Goal: Task Accomplishment & Management: Manage account settings

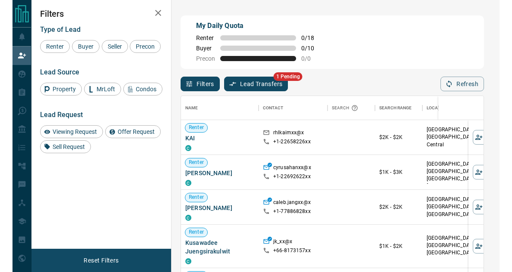
scroll to position [197, 321]
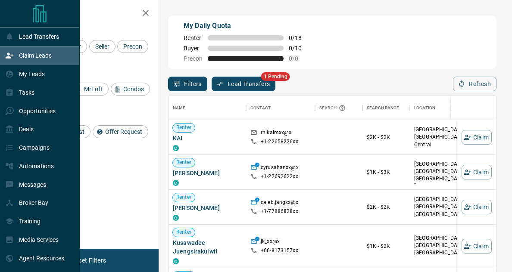
click at [38, 53] on p "Claim Leads" at bounding box center [35, 55] width 33 height 7
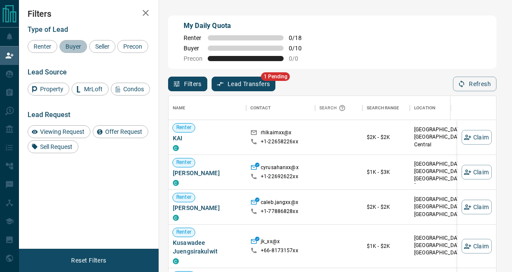
click at [81, 52] on div "Buyer" at bounding box center [73, 46] width 28 height 13
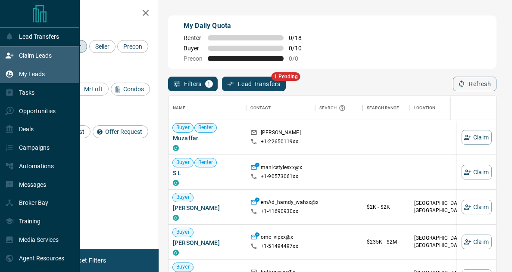
click at [35, 75] on p "My Leads" at bounding box center [32, 74] width 26 height 7
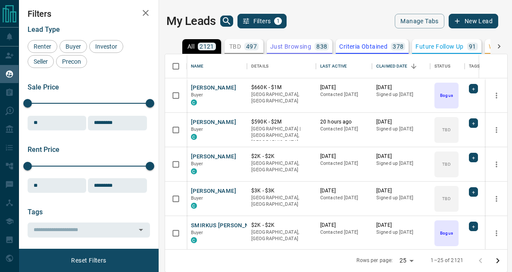
scroll to position [189, 336]
click at [369, 28] on div "My Leads Filters 1 Manage Tabs New Lead" at bounding box center [332, 21] width 332 height 15
click at [78, 40] on div "Buyer" at bounding box center [73, 46] width 28 height 13
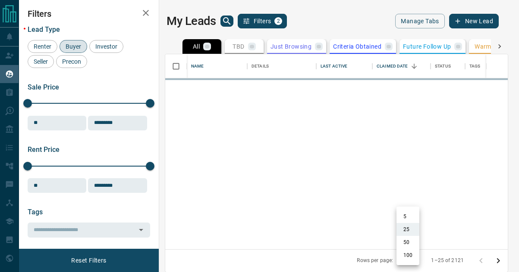
click at [412, 266] on body "Lead Transfers Claim Leads My Leads Tasks Opportunities Deals Campaigns Automat…" at bounding box center [259, 136] width 519 height 272
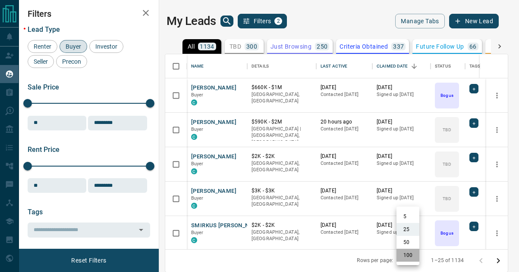
click at [410, 258] on li "100" at bounding box center [407, 255] width 23 height 13
type input "***"
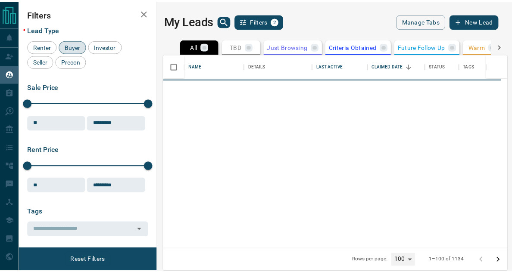
scroll to position [7, 7]
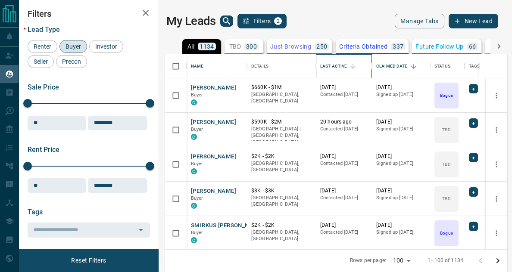
click at [335, 66] on div "Last Active" at bounding box center [333, 66] width 27 height 24
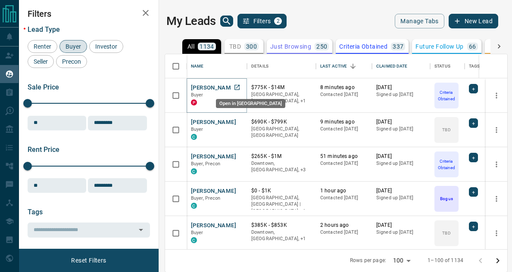
click at [238, 88] on icon "Open in New Tab" at bounding box center [237, 87] width 7 height 7
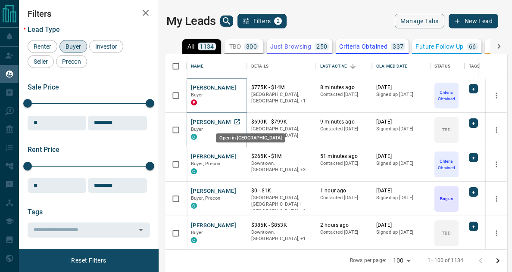
click at [238, 124] on icon "Open in New Tab" at bounding box center [237, 122] width 7 height 7
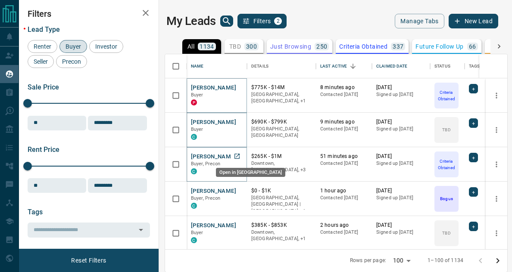
click at [237, 153] on icon "Open in New Tab" at bounding box center [237, 156] width 7 height 7
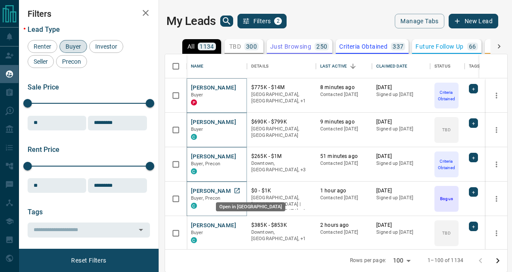
click at [237, 191] on icon "Open in New Tab" at bounding box center [237, 191] width 7 height 7
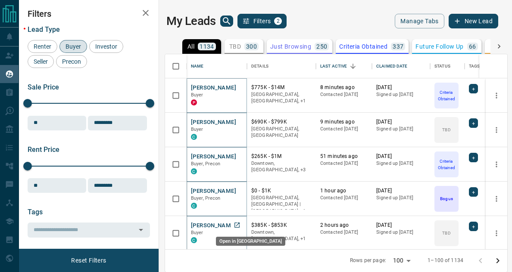
click at [237, 225] on icon "Open in New Tab" at bounding box center [237, 225] width 5 height 5
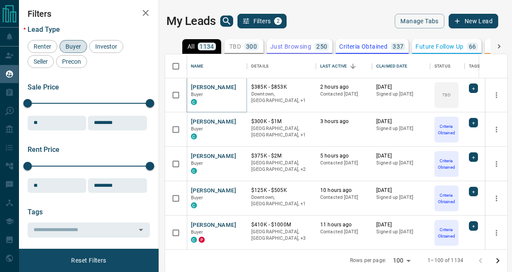
scroll to position [149, 0]
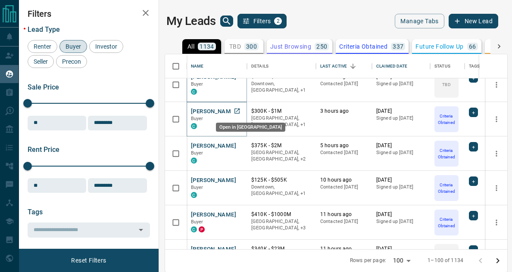
click at [235, 109] on icon "Open in New Tab" at bounding box center [237, 111] width 7 height 7
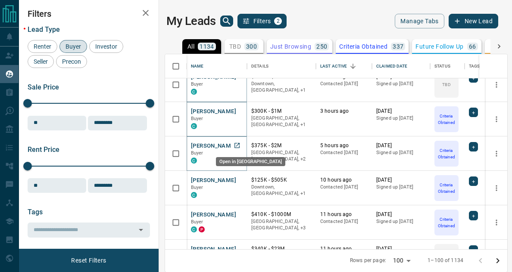
click at [236, 146] on icon "Open in New Tab" at bounding box center [237, 145] width 7 height 7
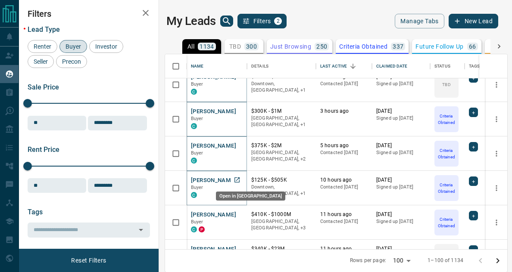
click at [237, 179] on icon "Open in New Tab" at bounding box center [237, 180] width 7 height 7
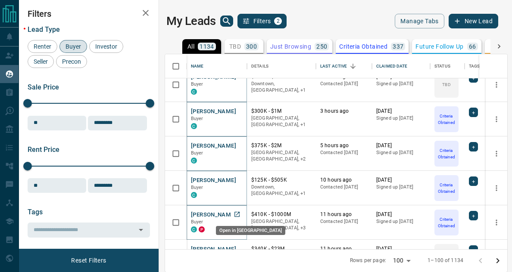
click at [236, 213] on icon "Open in New Tab" at bounding box center [237, 214] width 7 height 7
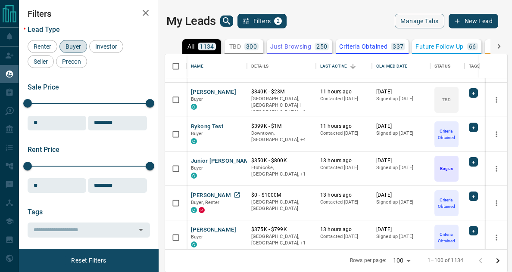
scroll to position [307, 0]
click at [238, 92] on icon "Open in New Tab" at bounding box center [237, 91] width 7 height 7
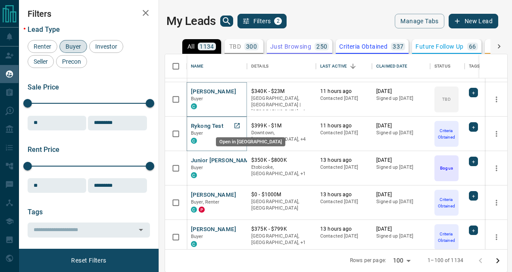
click at [237, 126] on icon "Open in New Tab" at bounding box center [237, 125] width 5 height 5
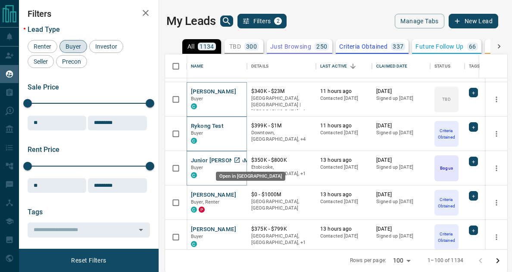
click at [237, 158] on icon "Open in New Tab" at bounding box center [237, 160] width 7 height 7
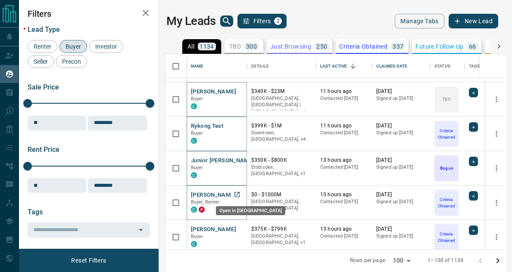
click at [238, 195] on icon "Open in New Tab" at bounding box center [237, 194] width 7 height 7
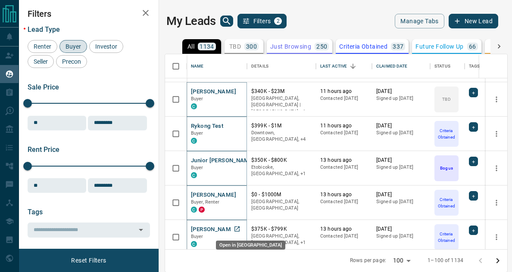
click at [236, 229] on icon "Open in New Tab" at bounding box center [237, 229] width 7 height 7
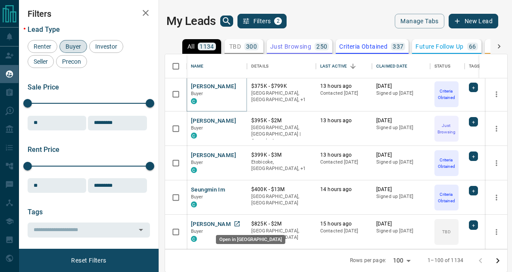
scroll to position [450, 0]
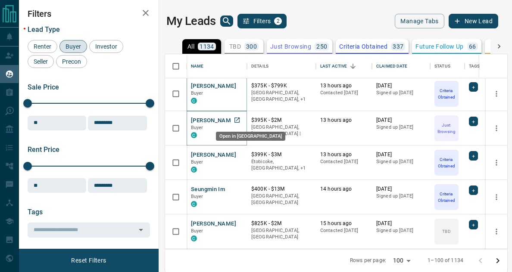
click at [237, 121] on icon "Open in New Tab" at bounding box center [237, 120] width 7 height 7
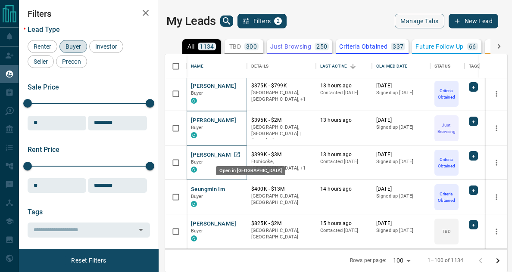
click at [238, 156] on icon "Open in New Tab" at bounding box center [237, 154] width 7 height 7
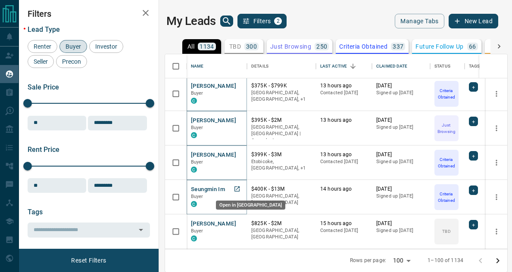
click at [236, 190] on icon "Open in New Tab" at bounding box center [237, 189] width 5 height 5
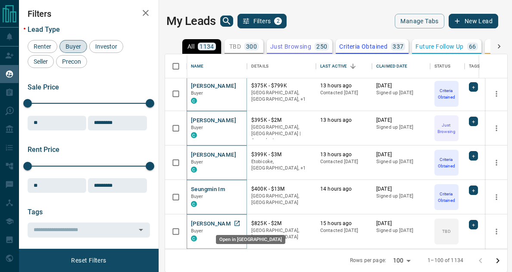
click at [238, 223] on icon "Open in New Tab" at bounding box center [237, 223] width 5 height 5
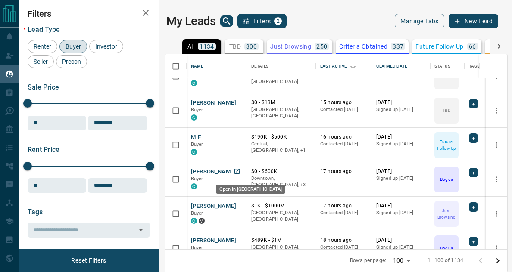
scroll to position [607, 0]
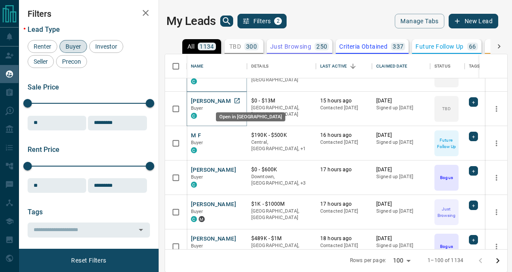
click at [238, 100] on icon "Open in New Tab" at bounding box center [237, 100] width 7 height 7
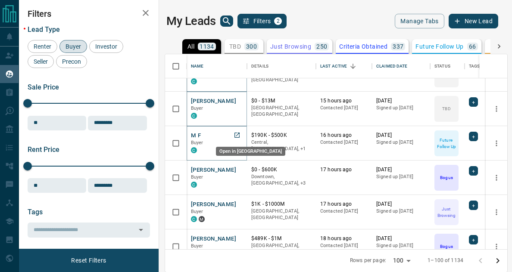
click at [239, 135] on icon "Open in New Tab" at bounding box center [237, 135] width 7 height 7
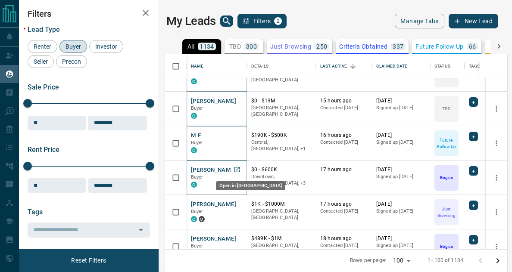
click at [237, 169] on icon "Open in New Tab" at bounding box center [237, 169] width 7 height 7
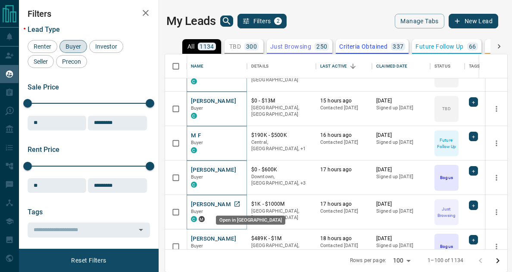
click at [238, 204] on icon "Open in New Tab" at bounding box center [237, 204] width 7 height 7
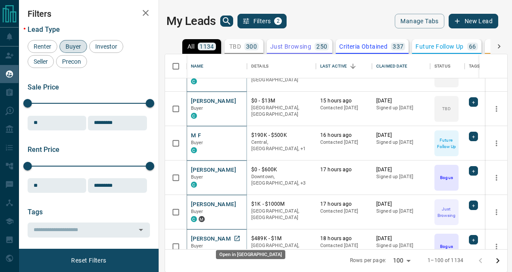
click at [238, 237] on icon "Open in New Tab" at bounding box center [237, 238] width 7 height 7
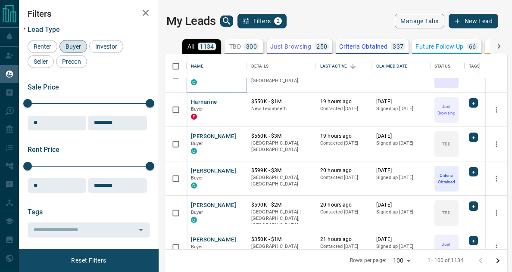
scroll to position [782, 0]
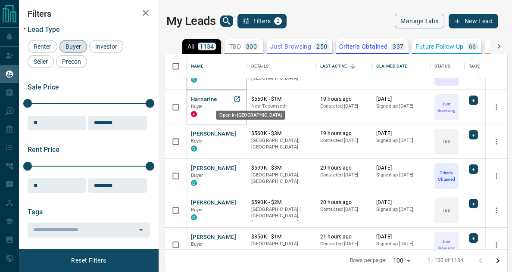
click at [238, 99] on icon "Open in New Tab" at bounding box center [237, 99] width 5 height 5
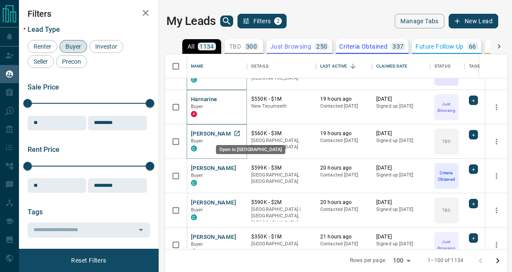
click at [237, 134] on icon "Open in New Tab" at bounding box center [237, 133] width 5 height 5
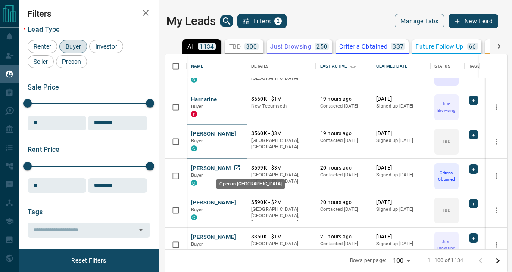
click at [238, 168] on icon "Open in New Tab" at bounding box center [237, 168] width 7 height 7
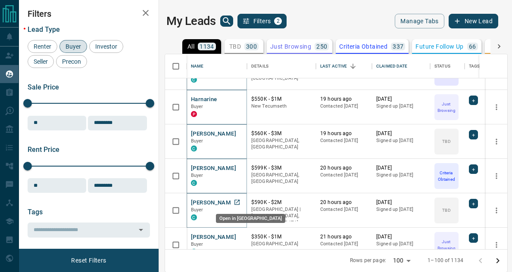
click at [237, 202] on icon "Open in New Tab" at bounding box center [237, 202] width 7 height 7
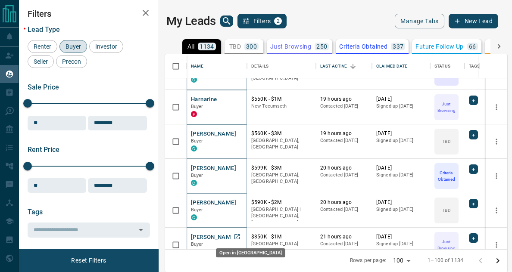
click at [239, 235] on icon "Open in New Tab" at bounding box center [237, 237] width 5 height 5
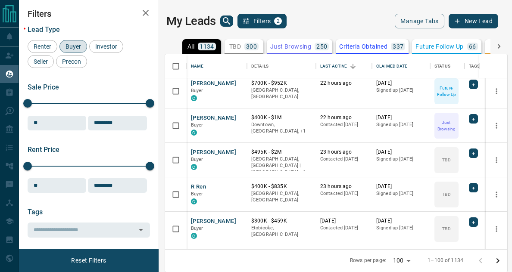
scroll to position [970, 0]
click at [236, 83] on icon "Open in New Tab" at bounding box center [237, 82] width 5 height 5
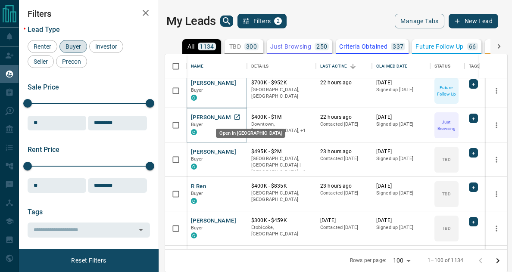
click at [238, 116] on icon "Open in New Tab" at bounding box center [237, 117] width 5 height 5
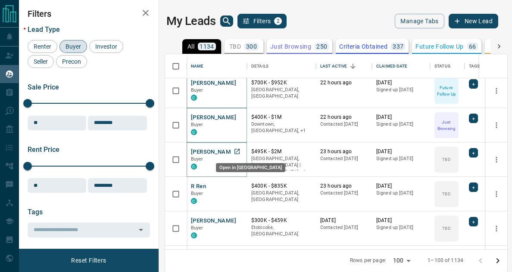
click at [237, 151] on icon "Open in New Tab" at bounding box center [237, 151] width 7 height 7
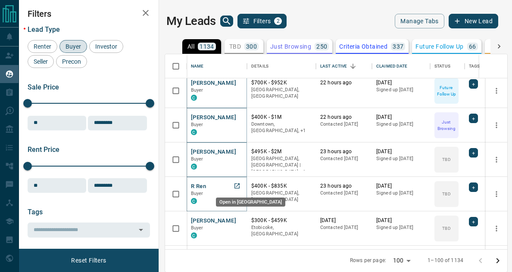
click at [238, 185] on icon "Open in New Tab" at bounding box center [237, 186] width 5 height 5
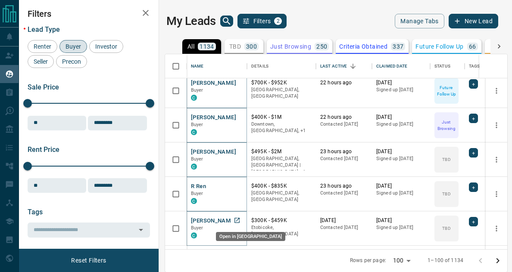
click at [238, 219] on icon "Open in New Tab" at bounding box center [237, 220] width 7 height 7
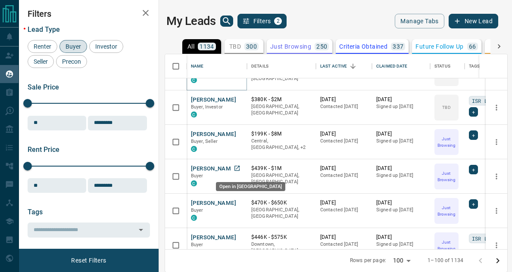
scroll to position [1127, 0]
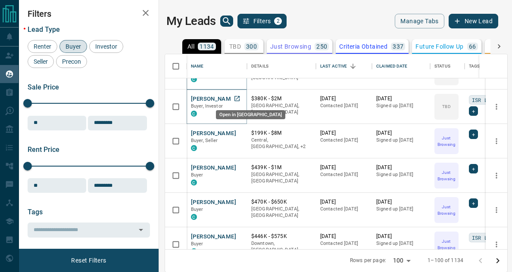
click at [237, 100] on icon "Open in New Tab" at bounding box center [237, 98] width 7 height 7
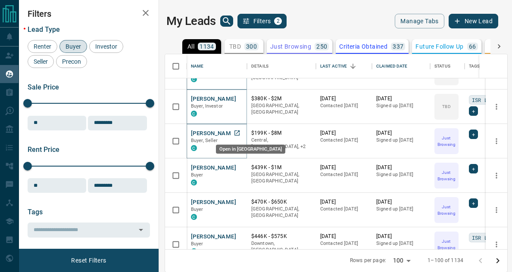
click at [237, 133] on icon "Open in New Tab" at bounding box center [237, 133] width 5 height 5
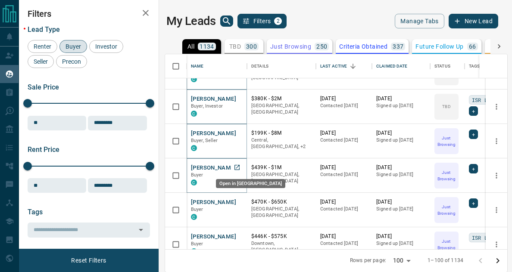
click at [237, 166] on icon "Open in New Tab" at bounding box center [237, 167] width 7 height 7
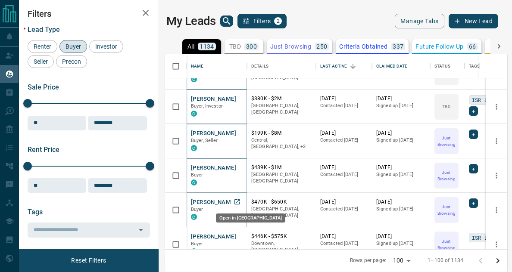
click at [237, 202] on icon "Open in New Tab" at bounding box center [237, 202] width 5 height 5
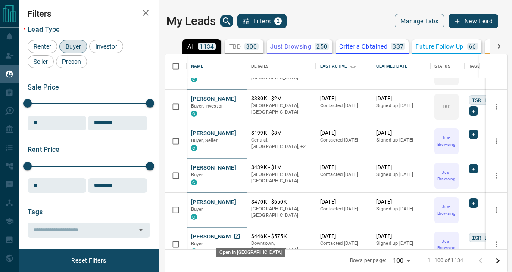
click at [236, 236] on icon "Open in New Tab" at bounding box center [237, 236] width 7 height 7
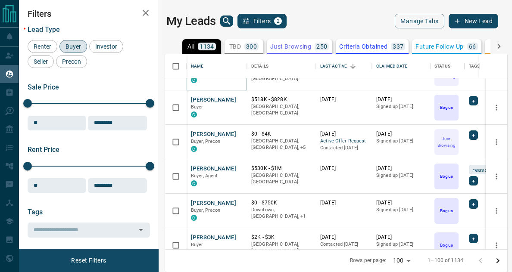
scroll to position [1299, 0]
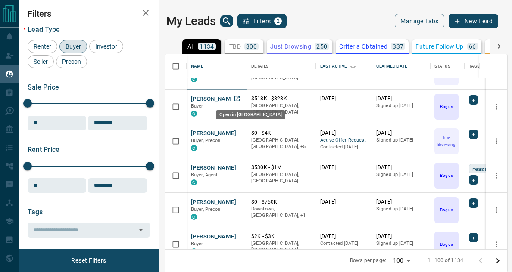
click at [238, 99] on icon "Open in New Tab" at bounding box center [237, 98] width 7 height 7
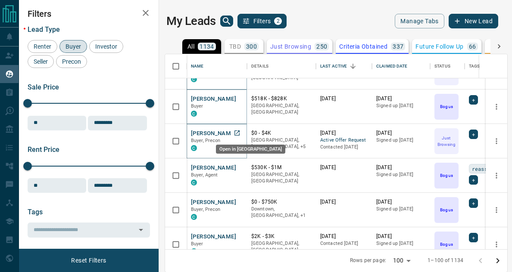
click at [237, 133] on icon "Open in New Tab" at bounding box center [237, 133] width 5 height 5
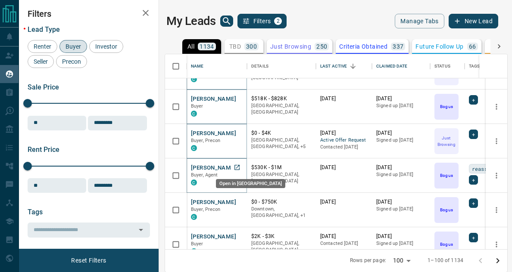
click at [238, 167] on icon "Open in New Tab" at bounding box center [237, 167] width 5 height 5
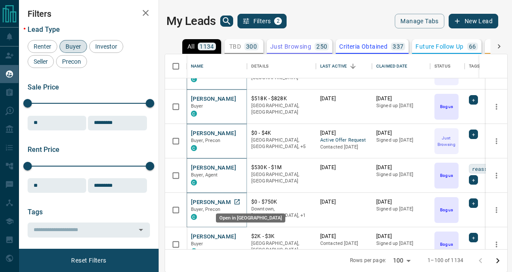
click at [238, 202] on icon "Open in New Tab" at bounding box center [237, 202] width 5 height 5
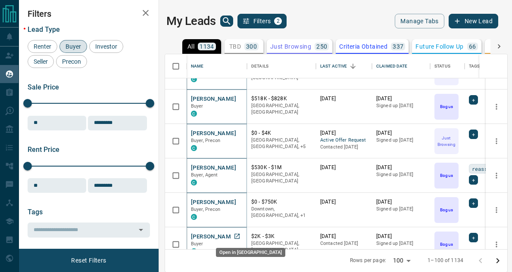
click at [236, 236] on icon "Open in New Tab" at bounding box center [237, 236] width 7 height 7
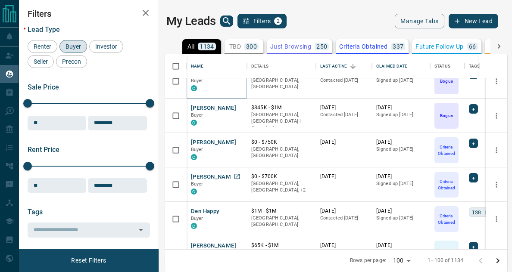
scroll to position [1463, 0]
click at [237, 106] on icon "Open in New Tab" at bounding box center [237, 107] width 7 height 7
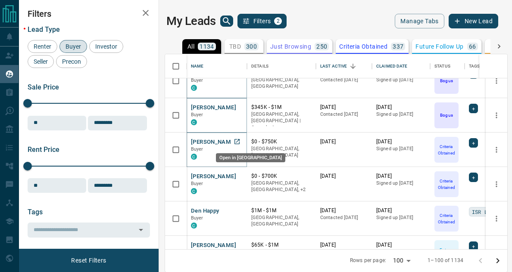
click at [238, 141] on icon "Open in New Tab" at bounding box center [237, 141] width 5 height 5
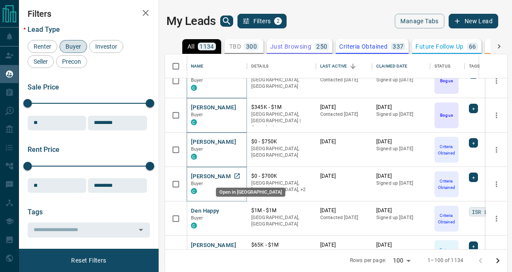
click at [237, 176] on icon "Open in New Tab" at bounding box center [237, 176] width 5 height 5
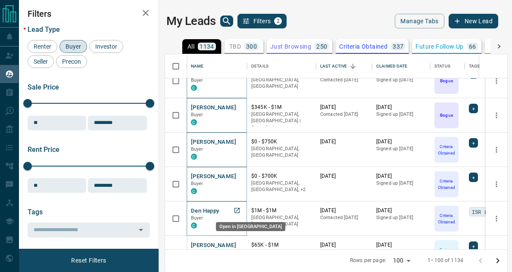
click at [237, 210] on icon "Open in New Tab" at bounding box center [237, 210] width 7 height 7
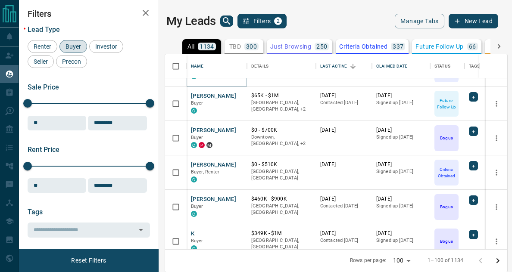
scroll to position [1613, 0]
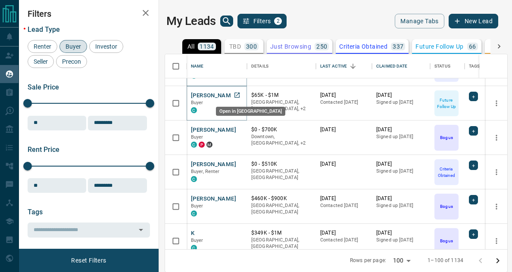
click at [237, 94] on icon "Open in New Tab" at bounding box center [237, 95] width 7 height 7
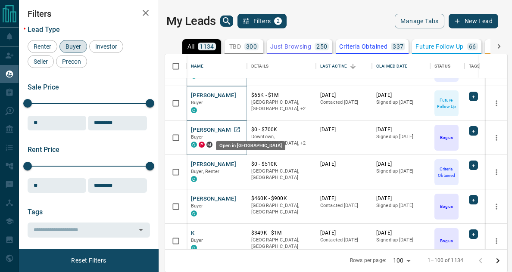
click at [237, 130] on icon "Open in New Tab" at bounding box center [237, 129] width 5 height 5
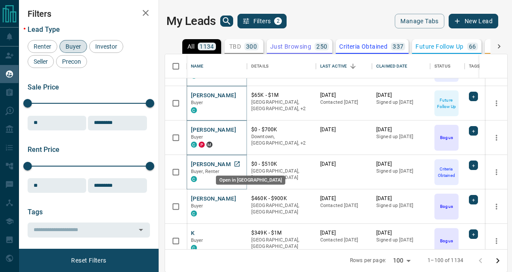
click at [238, 165] on icon "Open in New Tab" at bounding box center [237, 164] width 7 height 7
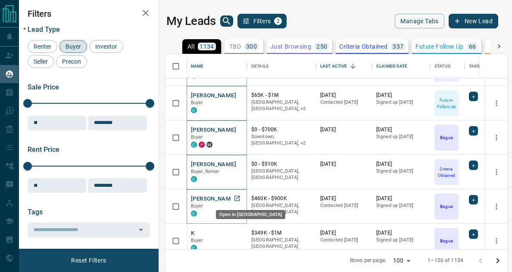
click at [238, 199] on icon "Open in New Tab" at bounding box center [237, 198] width 7 height 7
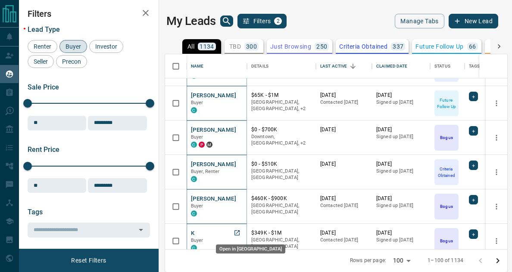
click at [236, 232] on icon "Open in New Tab" at bounding box center [237, 233] width 7 height 7
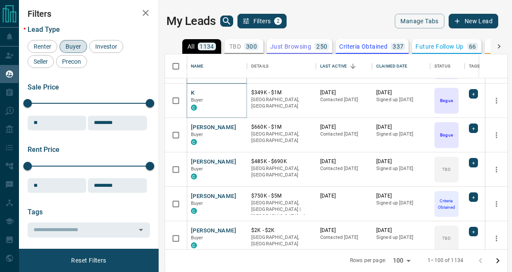
scroll to position [1760, 0]
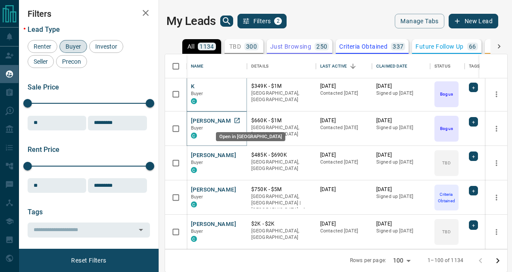
click at [238, 121] on icon "Open in New Tab" at bounding box center [237, 120] width 7 height 7
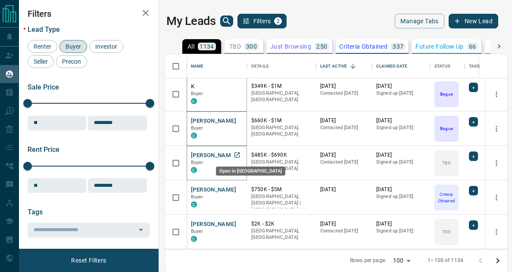
click at [237, 156] on icon "Open in New Tab" at bounding box center [237, 155] width 7 height 7
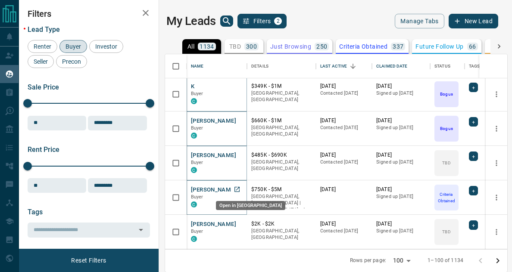
click at [239, 190] on icon "Open in New Tab" at bounding box center [237, 189] width 5 height 5
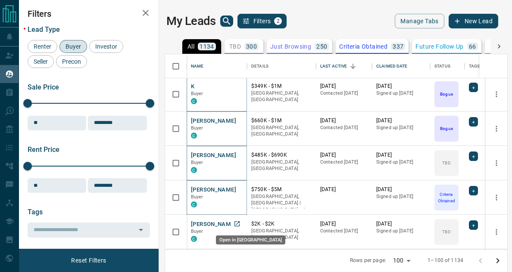
drag, startPoint x: 239, startPoint y: 190, endPoint x: 238, endPoint y: 226, distance: 35.8
click at [238, 226] on icon "Open in New Tab" at bounding box center [237, 224] width 7 height 7
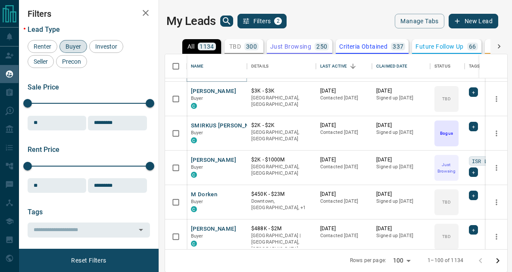
scroll to position [1928, 0]
drag, startPoint x: 236, startPoint y: 89, endPoint x: 236, endPoint y: 126, distance: 37.1
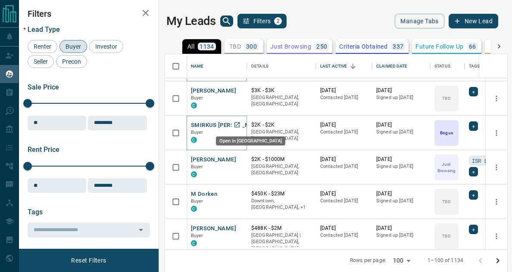
click at [236, 126] on icon "Open in New Tab" at bounding box center [237, 124] width 5 height 5
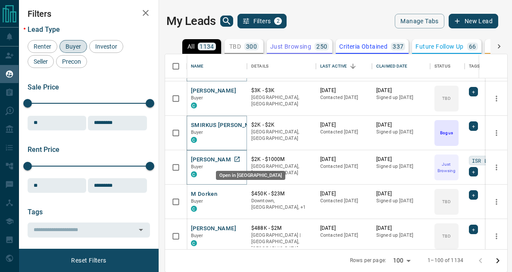
click at [238, 160] on icon "Open in New Tab" at bounding box center [237, 159] width 7 height 7
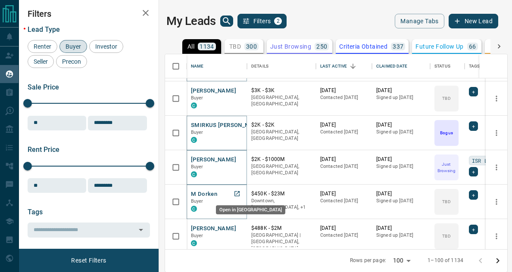
click at [237, 193] on icon "Open in New Tab" at bounding box center [237, 194] width 7 height 7
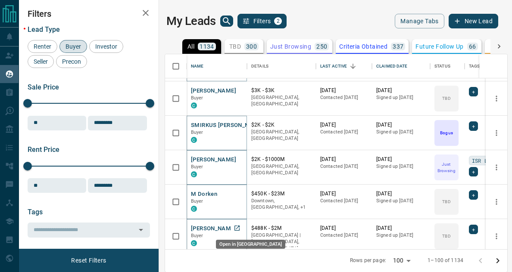
click at [238, 228] on icon "Open in New Tab" at bounding box center [237, 228] width 7 height 7
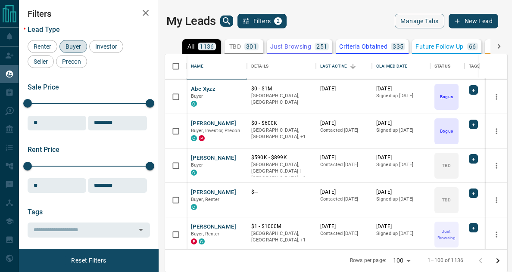
scroll to position [2206, 0]
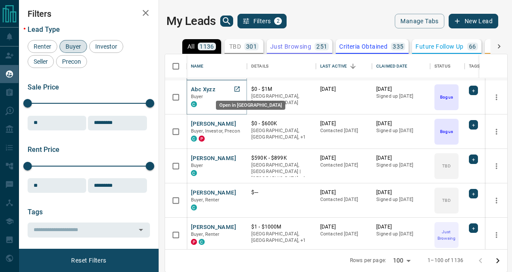
click at [237, 92] on icon "Open in New Tab" at bounding box center [237, 89] width 7 height 7
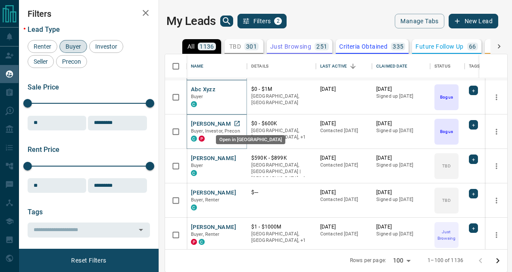
click at [236, 123] on icon "Open in New Tab" at bounding box center [237, 123] width 7 height 7
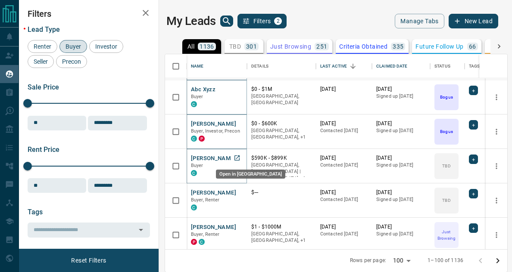
click at [238, 160] on icon "Open in New Tab" at bounding box center [237, 158] width 7 height 7
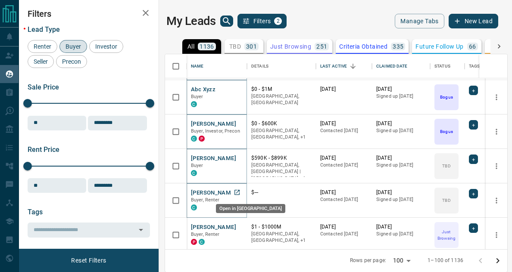
click at [238, 191] on icon "Open in New Tab" at bounding box center [237, 192] width 5 height 5
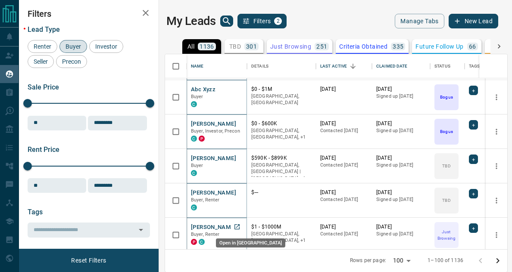
click at [239, 227] on icon "Open in New Tab" at bounding box center [237, 227] width 7 height 7
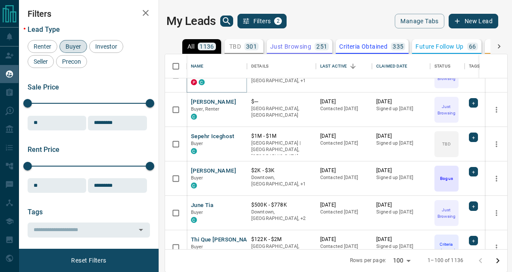
scroll to position [2366, 0]
click at [238, 101] on icon "Open in New Tab" at bounding box center [237, 101] width 5 height 5
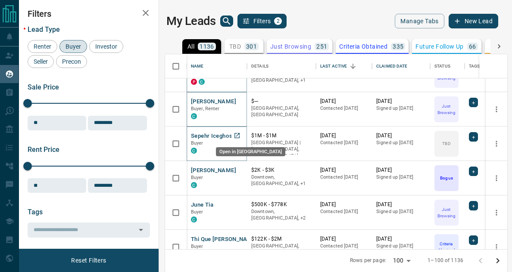
click at [238, 136] on icon "Open in New Tab" at bounding box center [237, 135] width 7 height 7
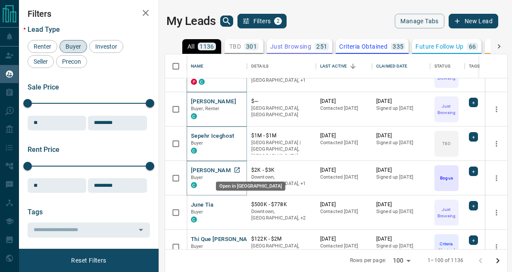
click at [238, 171] on icon "Open in New Tab" at bounding box center [237, 170] width 7 height 7
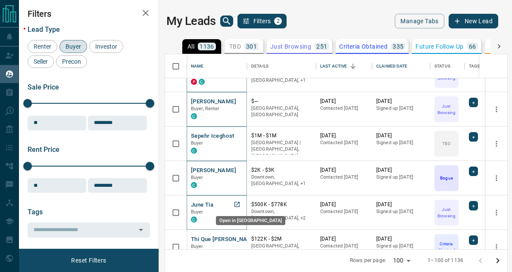
click at [238, 205] on icon "Open in New Tab" at bounding box center [237, 204] width 7 height 7
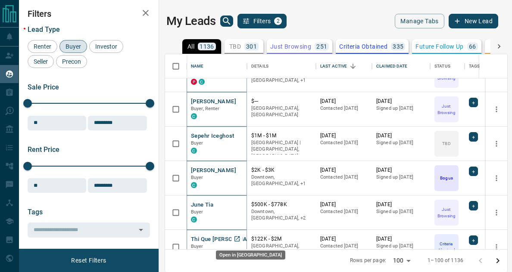
click at [238, 238] on icon "Open in New Tab" at bounding box center [237, 239] width 7 height 7
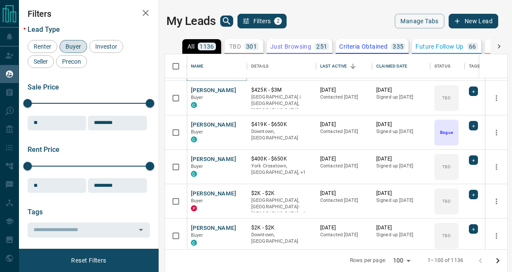
scroll to position [2554, 0]
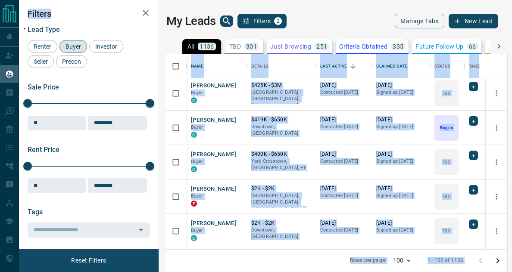
drag, startPoint x: 237, startPoint y: 1, endPoint x: 230, endPoint y: 14, distance: 15.0
click at [230, 14] on div "My Leads Filters 2 Manage Tabs New Lead All 1136 TBD 301 Do Not Contact - Not R…" at bounding box center [265, 136] width 493 height 272
click at [229, 16] on icon "search button" at bounding box center [227, 21] width 10 height 10
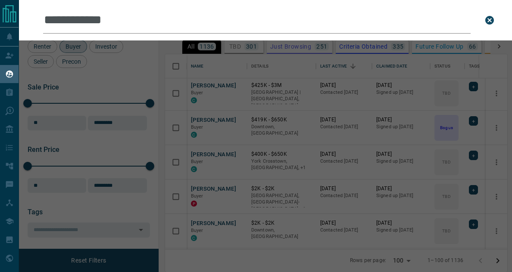
type input "**********"
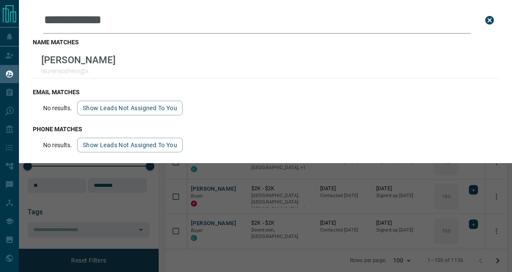
click at [287, 200] on div "**********" at bounding box center [275, 136] width 512 height 272
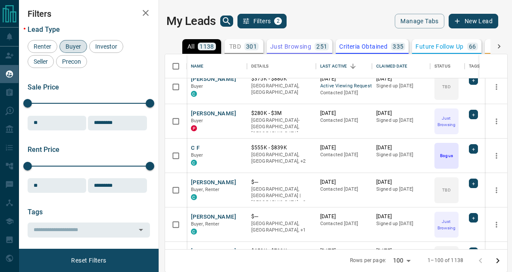
scroll to position [2820, 0]
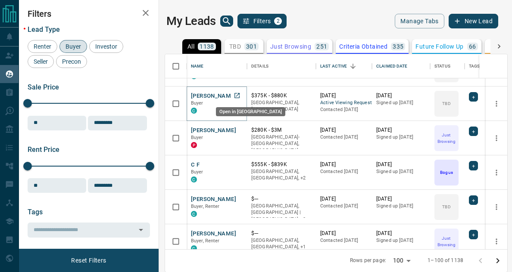
click at [238, 95] on icon "Open in New Tab" at bounding box center [237, 95] width 7 height 7
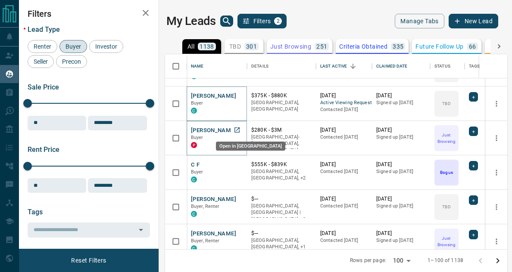
click at [238, 129] on icon "Open in New Tab" at bounding box center [237, 130] width 5 height 5
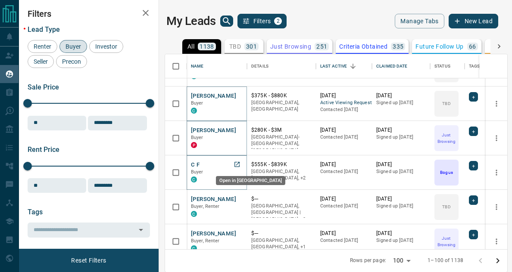
click at [237, 165] on icon "Open in New Tab" at bounding box center [237, 164] width 5 height 5
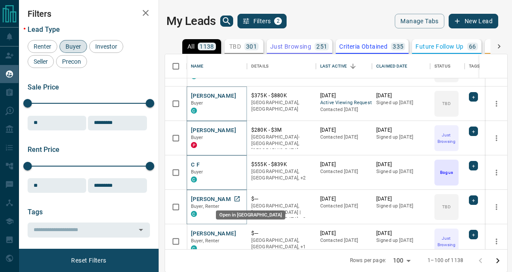
click at [238, 199] on icon "Open in New Tab" at bounding box center [237, 199] width 5 height 5
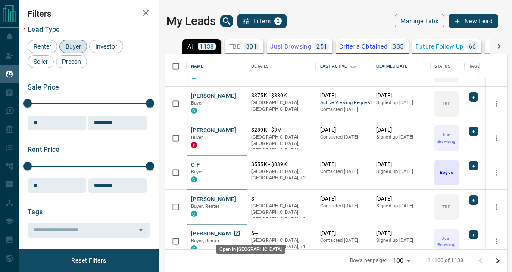
click at [237, 232] on icon "Open in New Tab" at bounding box center [237, 233] width 7 height 7
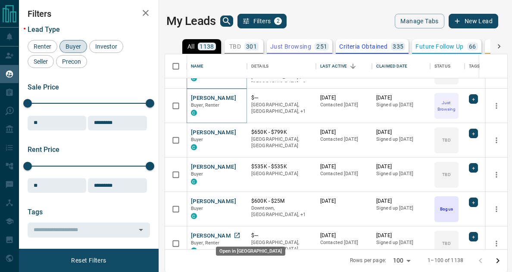
scroll to position [2956, 0]
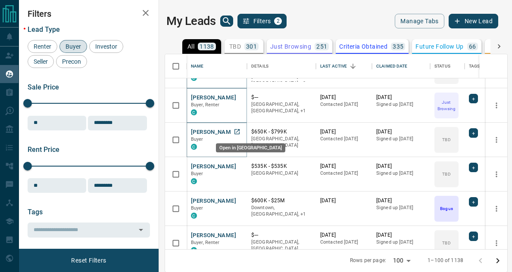
click at [237, 131] on icon "Open in New Tab" at bounding box center [237, 131] width 5 height 5
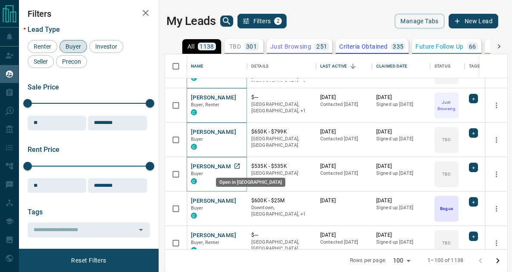
click at [237, 167] on icon "Open in New Tab" at bounding box center [237, 166] width 7 height 7
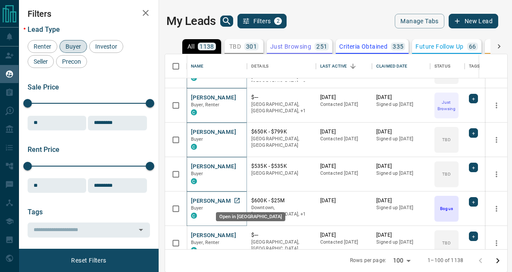
click at [236, 200] on icon "Open in New Tab" at bounding box center [237, 200] width 7 height 7
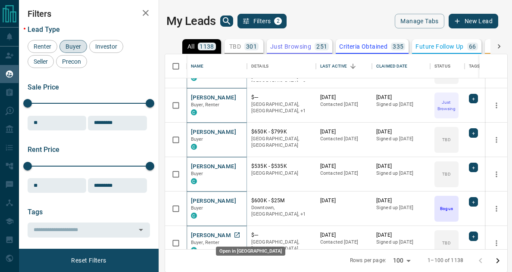
click at [238, 235] on icon "Open in New Tab" at bounding box center [237, 235] width 5 height 5
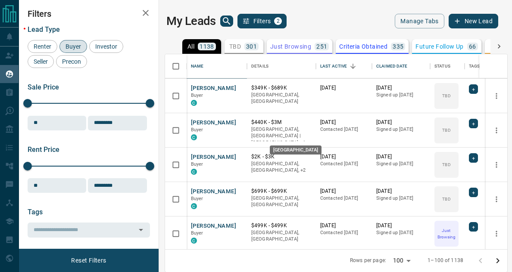
scroll to position [3139, 0]
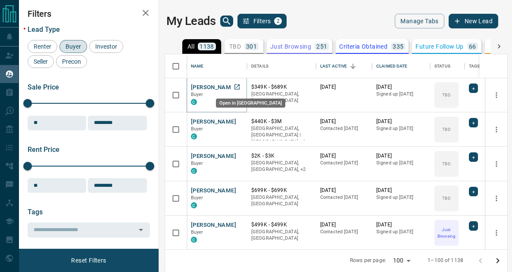
click at [237, 87] on icon "Open in New Tab" at bounding box center [237, 86] width 5 height 5
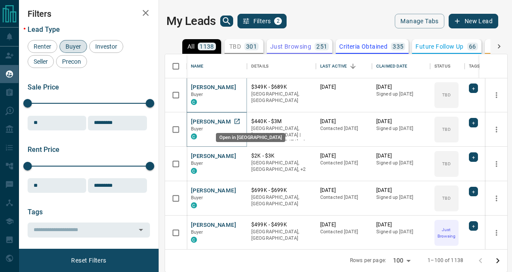
click at [237, 120] on icon "Open in New Tab" at bounding box center [237, 121] width 7 height 7
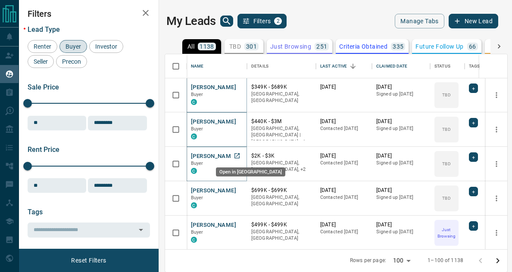
click at [237, 153] on icon "Open in New Tab" at bounding box center [237, 156] width 7 height 7
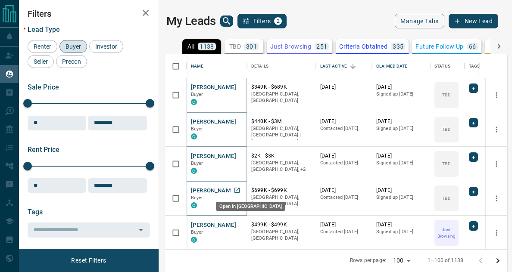
click at [238, 191] on icon "Open in New Tab" at bounding box center [237, 190] width 7 height 7
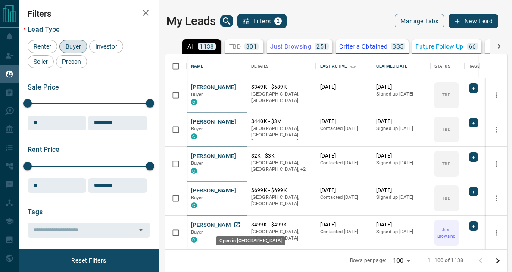
click at [238, 225] on icon "Open in New Tab" at bounding box center [237, 225] width 7 height 7
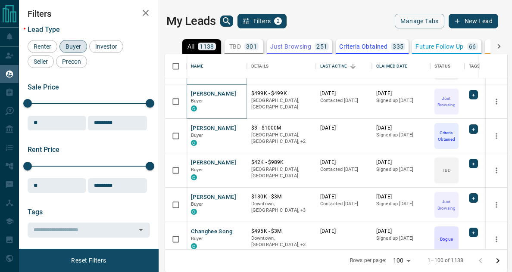
scroll to position [3284, 0]
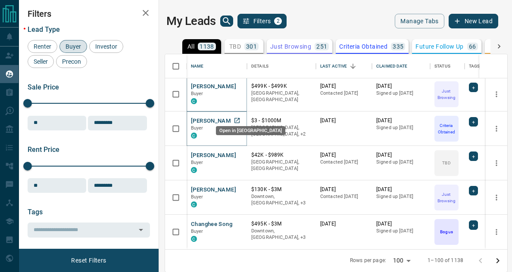
click at [236, 117] on icon "Open in New Tab" at bounding box center [237, 120] width 7 height 7
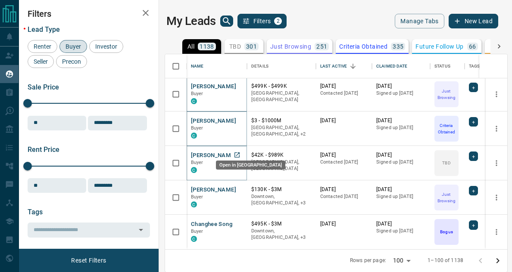
click at [237, 152] on icon "Open in New Tab" at bounding box center [237, 155] width 7 height 7
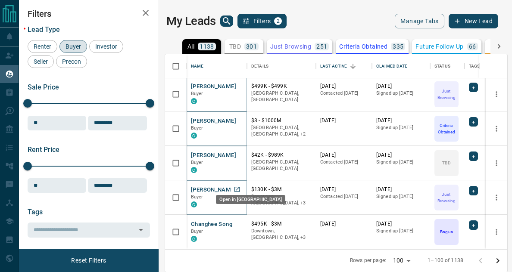
click at [237, 187] on icon "Open in New Tab" at bounding box center [237, 189] width 5 height 5
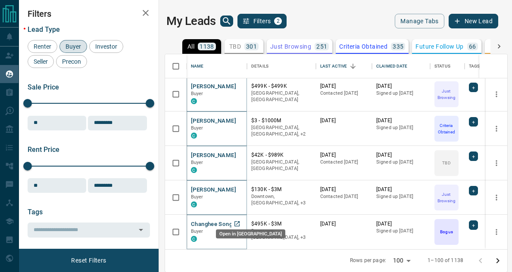
click at [238, 221] on icon "Open in New Tab" at bounding box center [237, 224] width 7 height 7
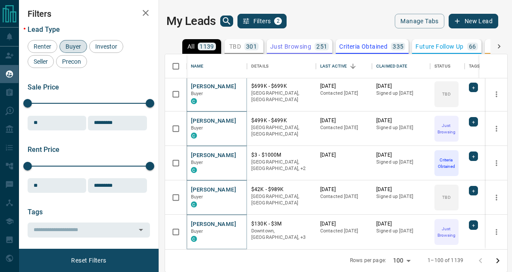
scroll to position [3284, 0]
